Goal: Information Seeking & Learning: Learn about a topic

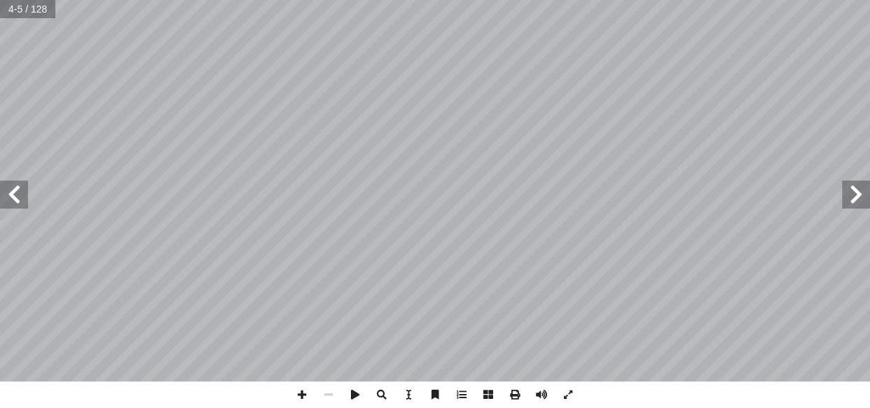
click at [22, 193] on span at bounding box center [14, 195] width 28 height 28
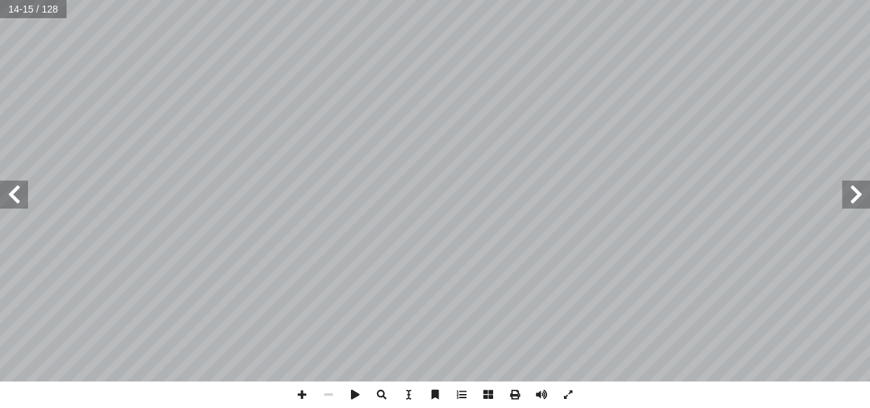
click at [22, 193] on span at bounding box center [14, 195] width 28 height 28
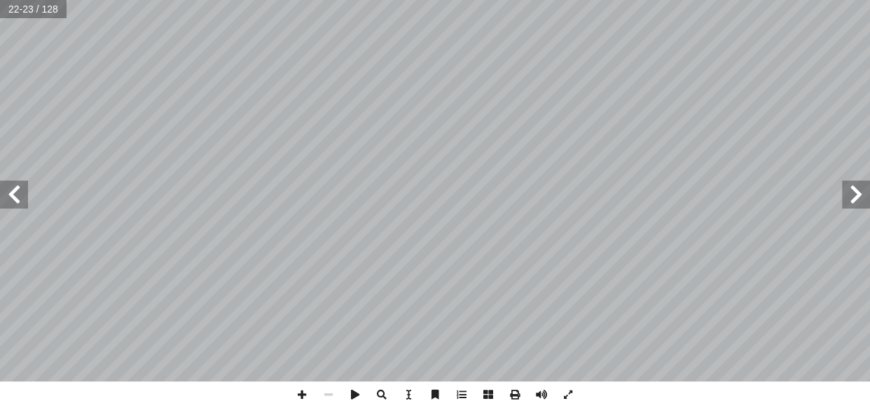
click at [22, 193] on span at bounding box center [14, 195] width 28 height 28
click at [295, 396] on span at bounding box center [302, 395] width 27 height 27
